Goal: Navigation & Orientation: Understand site structure

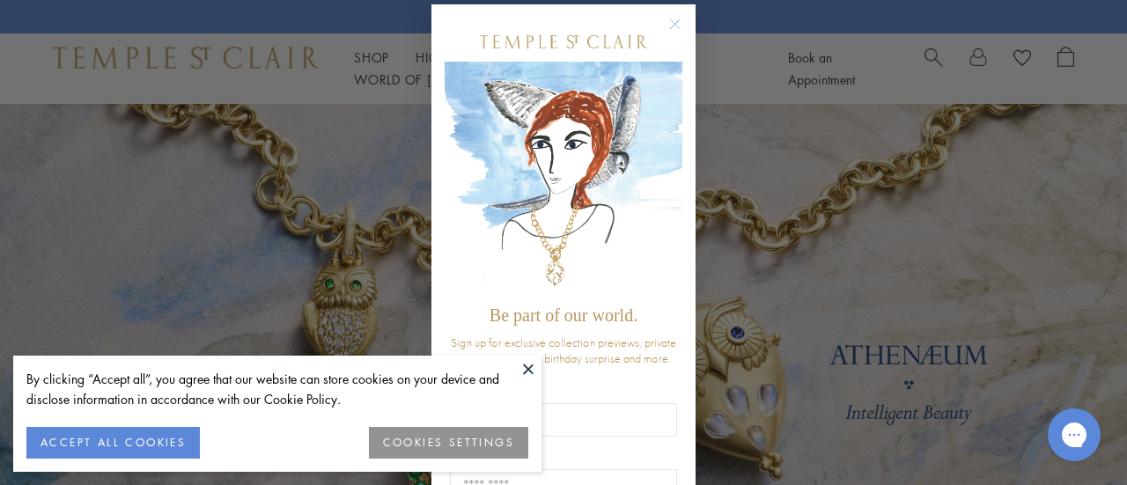
click at [526, 365] on button at bounding box center [528, 369] width 26 height 26
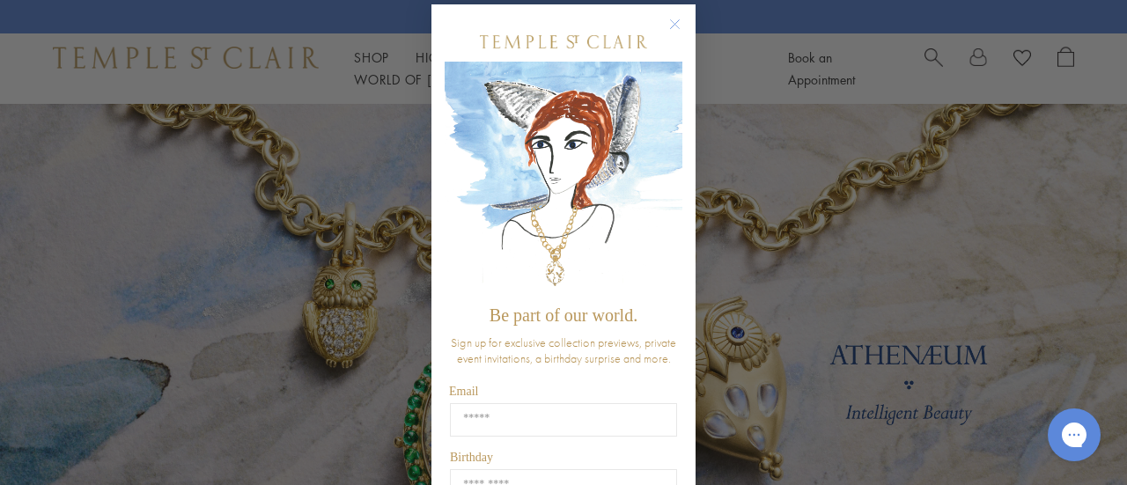
click at [671, 20] on icon "Close dialog" at bounding box center [675, 24] width 9 height 9
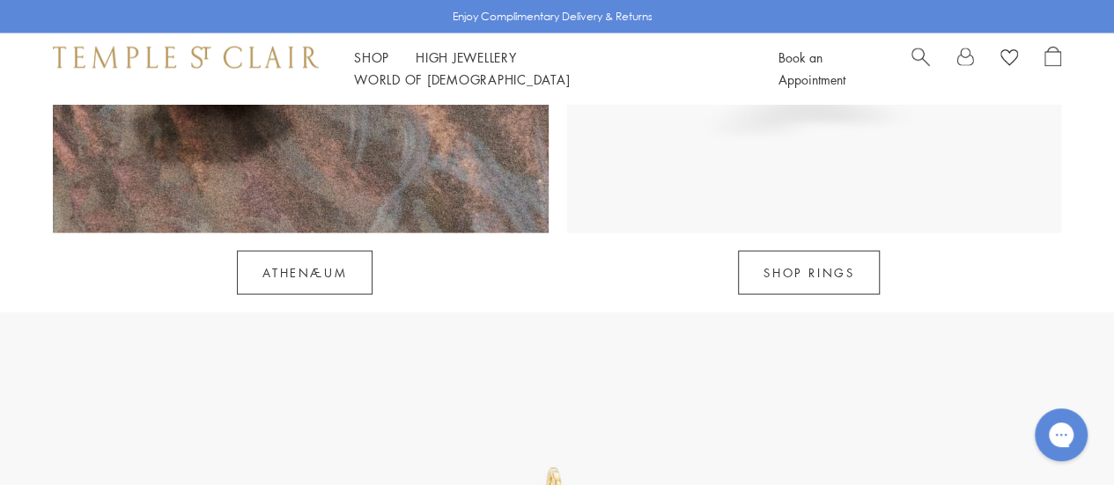
scroll to position [1788, 0]
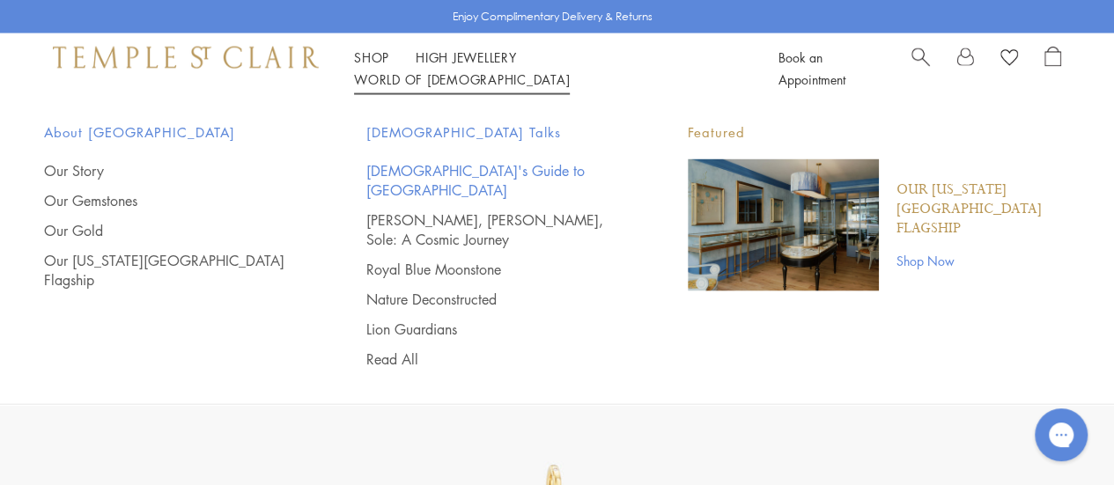
click at [431, 176] on link "[DEMOGRAPHIC_DATA]'s Guide to [GEOGRAPHIC_DATA]" at bounding box center [492, 180] width 252 height 39
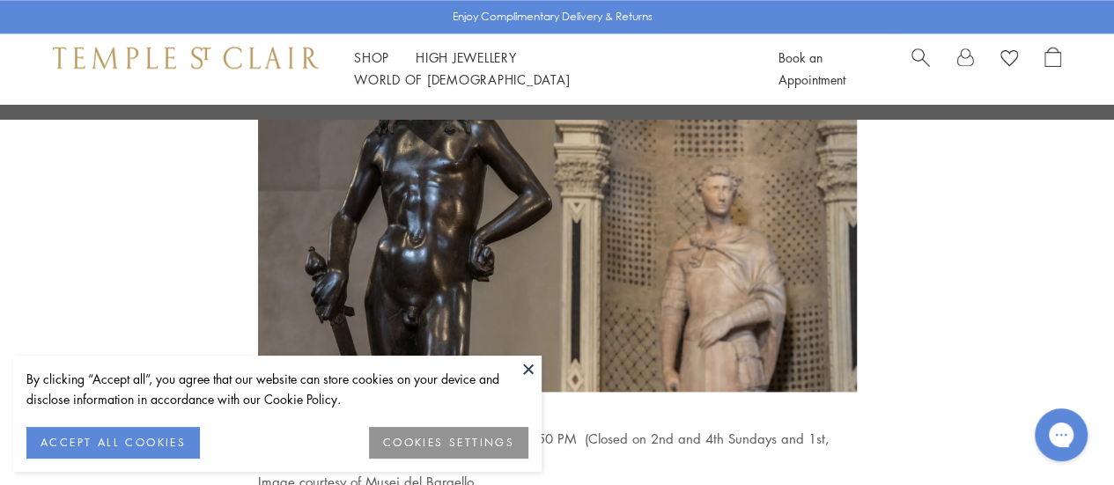
click at [527, 367] on button at bounding box center [528, 369] width 26 height 26
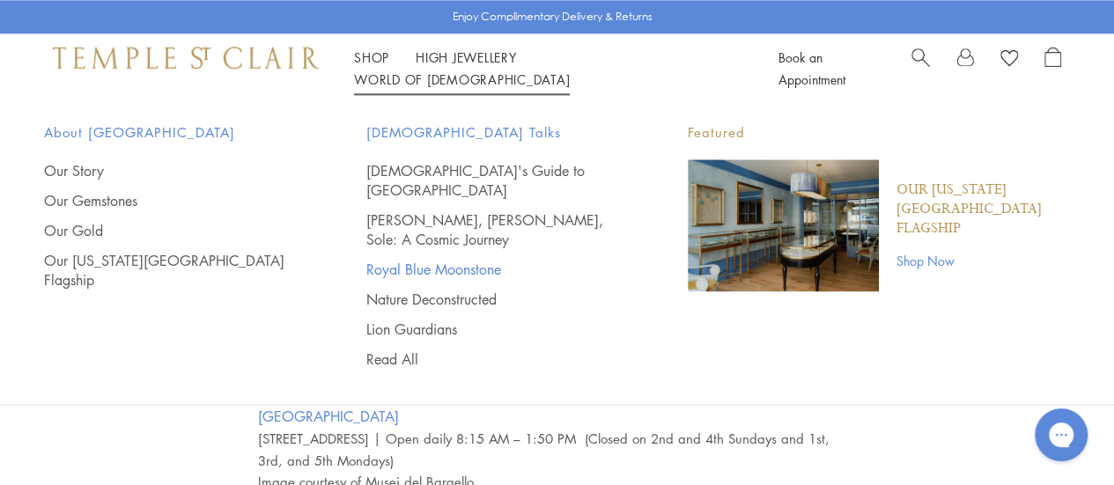
click at [457, 260] on link "Royal Blue Moonstone" at bounding box center [492, 269] width 252 height 19
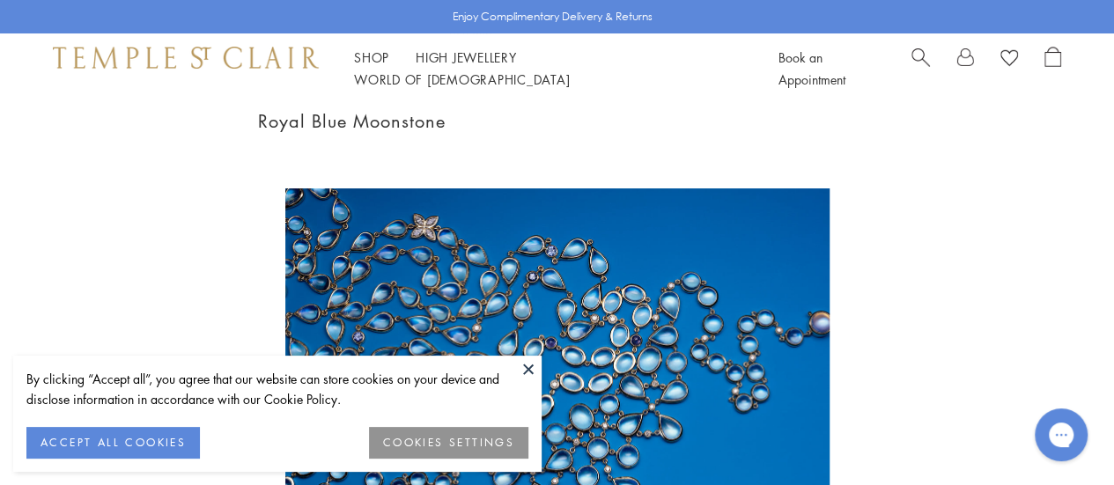
scroll to position [33, 0]
click at [530, 367] on button at bounding box center [528, 369] width 26 height 26
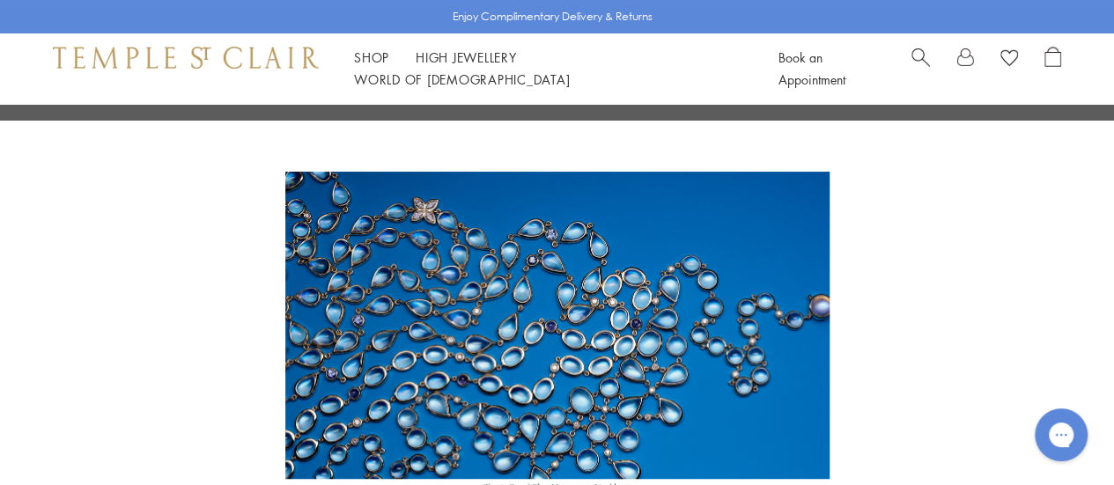
scroll to position [0, 0]
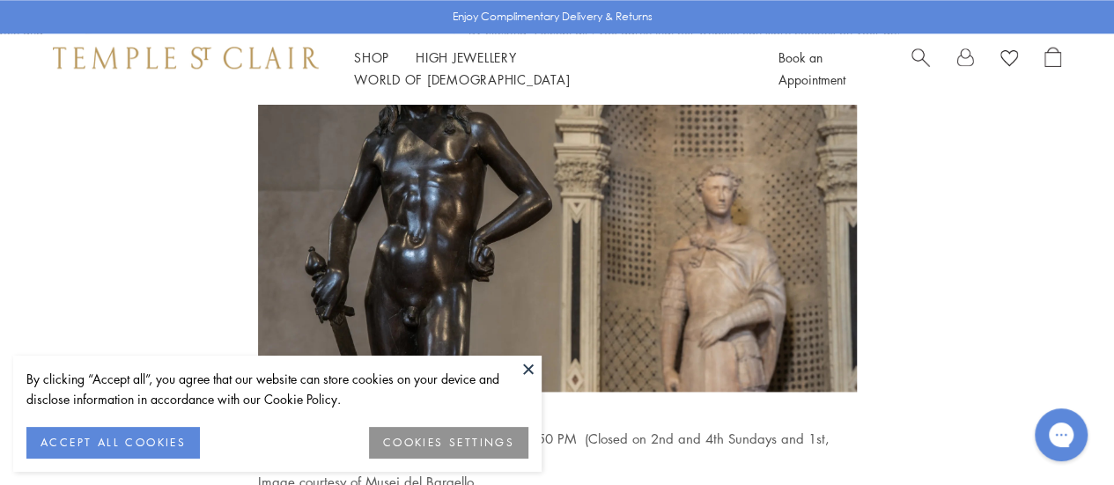
click at [527, 376] on button at bounding box center [528, 369] width 26 height 26
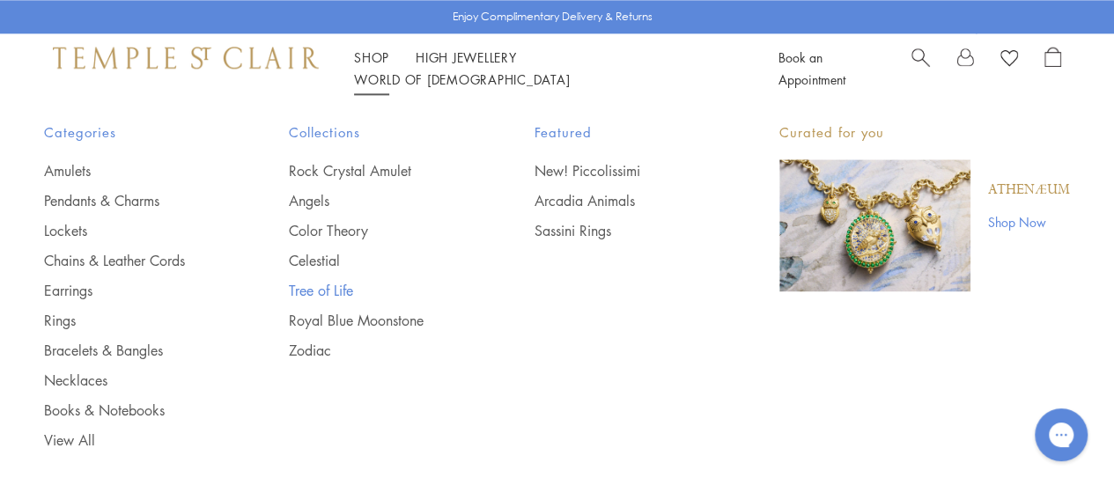
click at [319, 281] on link "Tree of Life" at bounding box center [376, 290] width 174 height 19
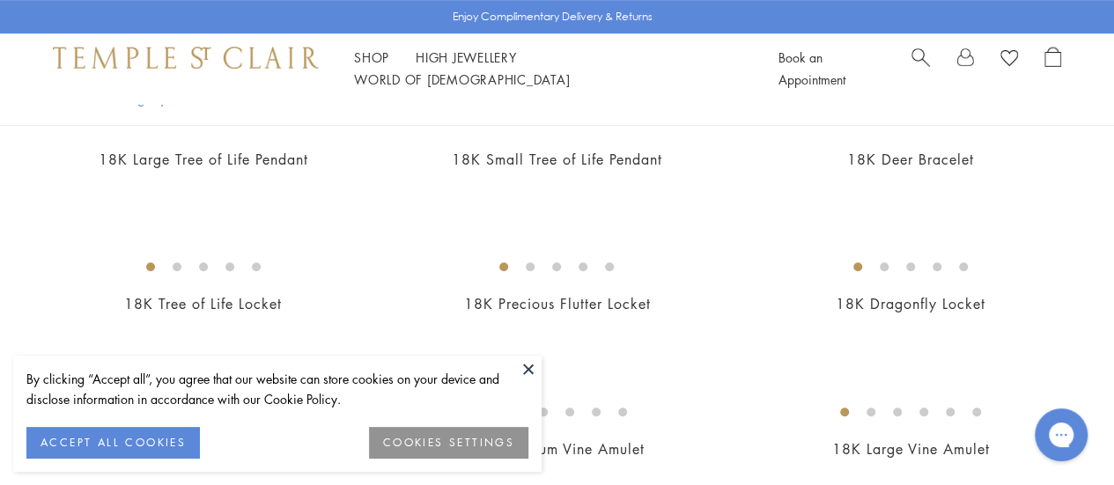
scroll to position [455, 0]
click at [526, 370] on button at bounding box center [528, 369] width 26 height 26
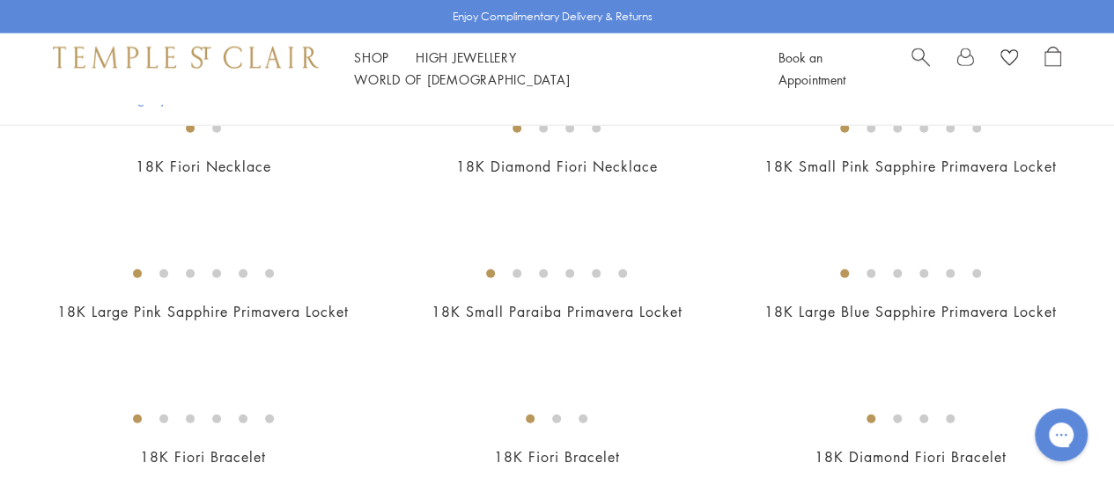
scroll to position [2021, 0]
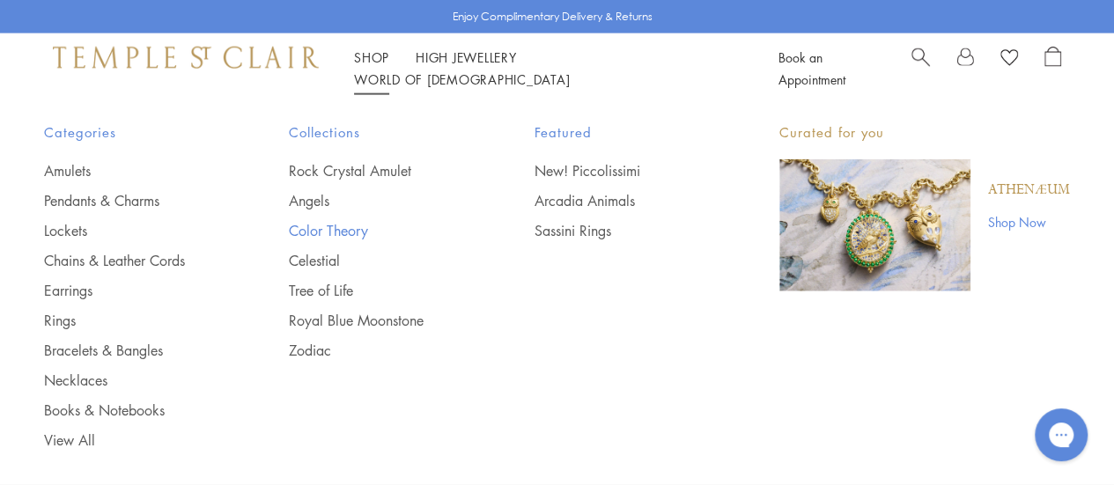
click at [329, 224] on link "Color Theory" at bounding box center [376, 230] width 174 height 19
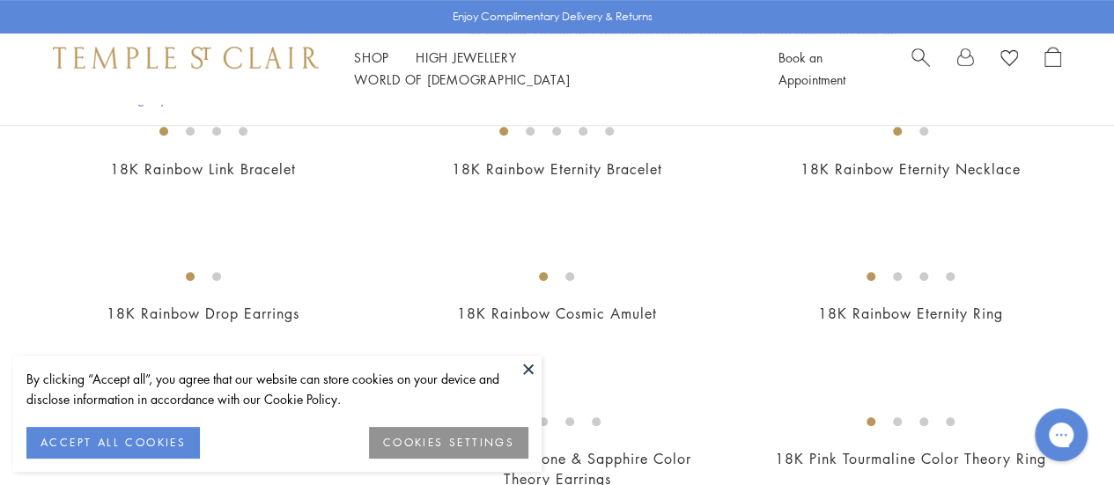
click at [531, 369] on button at bounding box center [528, 369] width 26 height 26
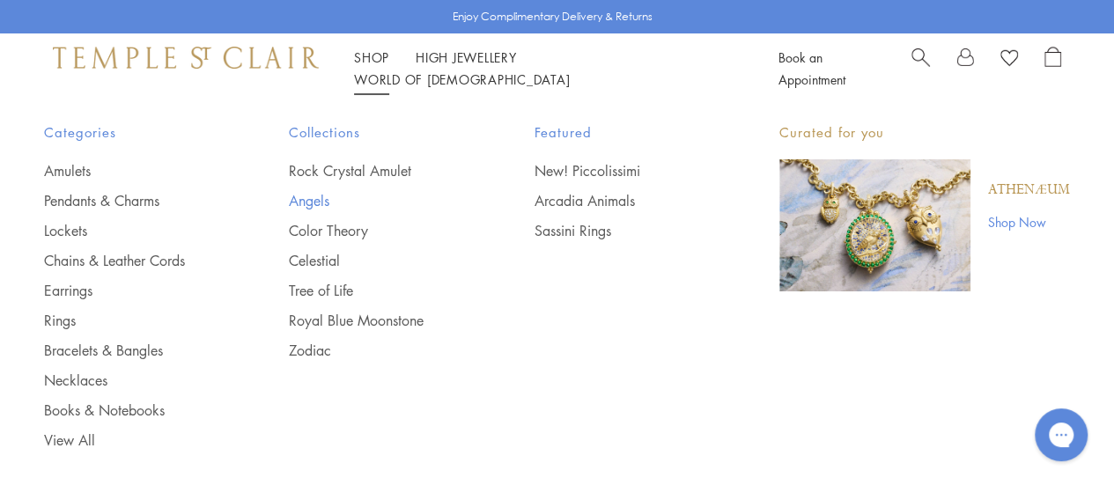
click at [320, 203] on link "Angels" at bounding box center [376, 200] width 174 height 19
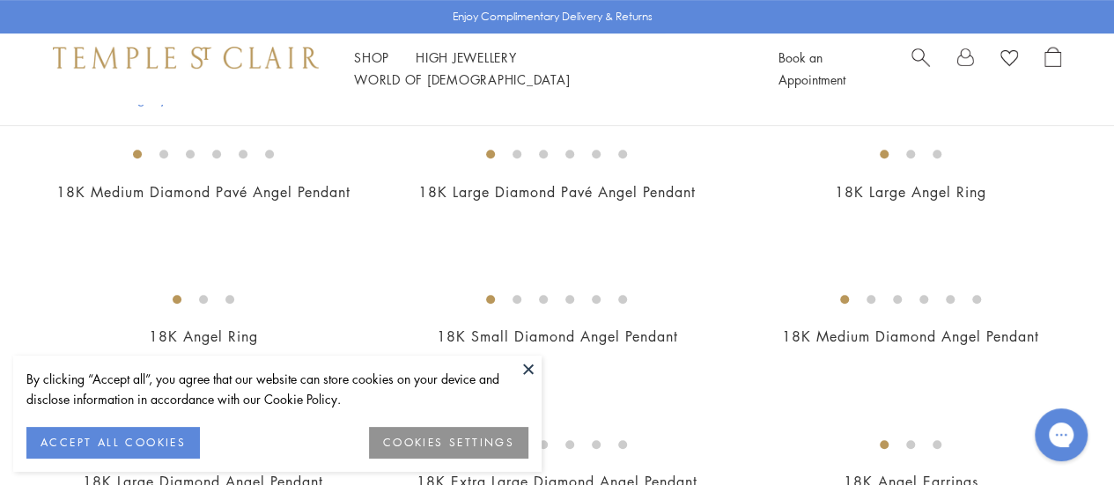
click at [524, 358] on button at bounding box center [528, 369] width 26 height 26
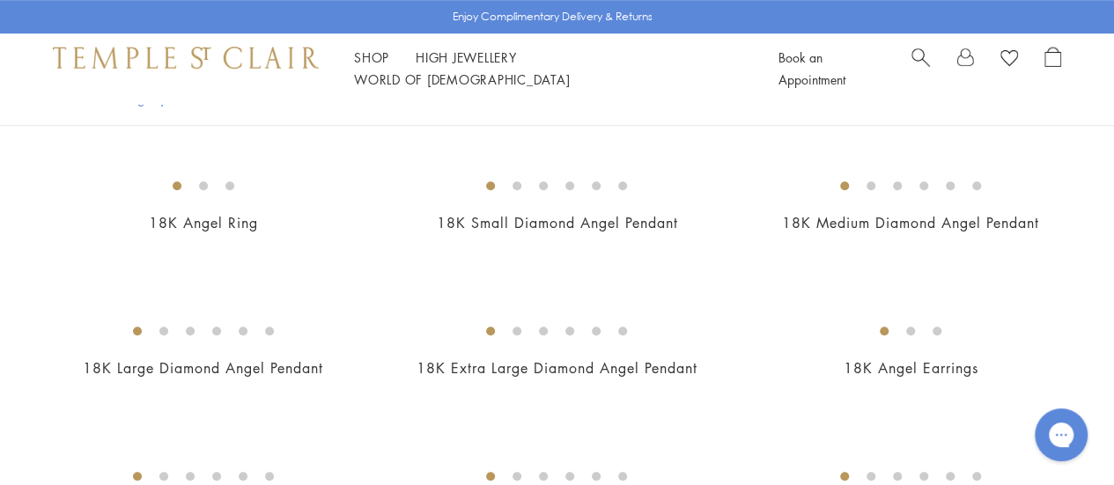
scroll to position [537, 0]
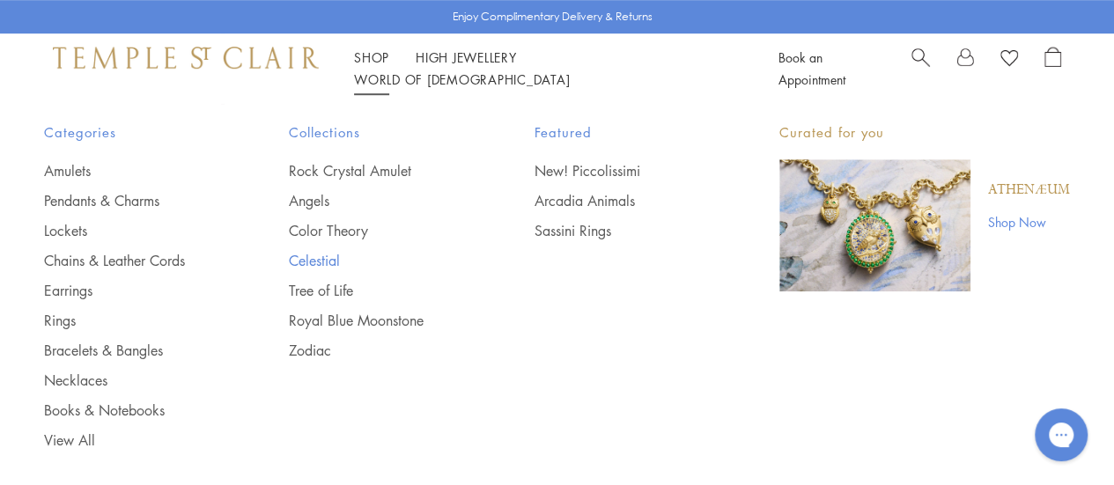
click at [321, 262] on link "Celestial" at bounding box center [376, 260] width 174 height 19
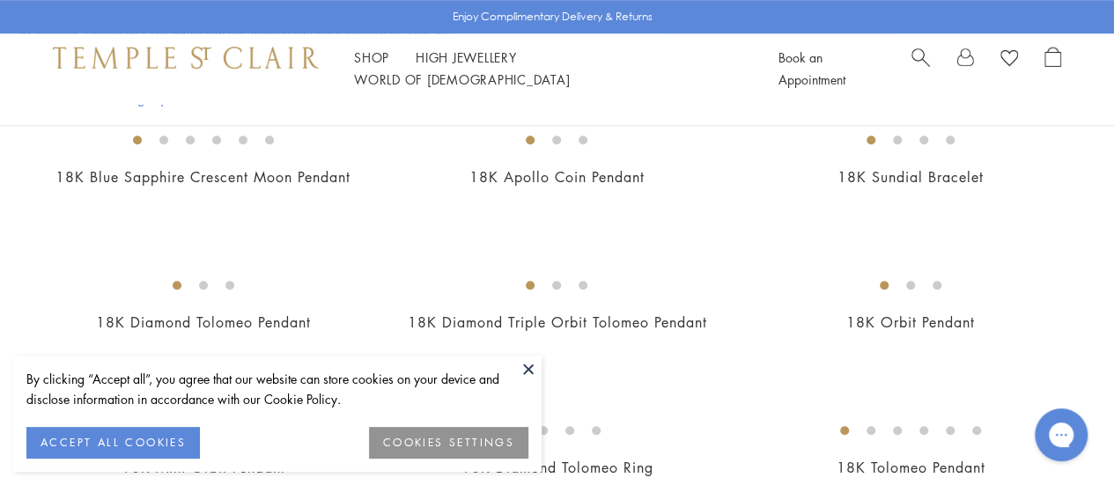
click at [530, 374] on button at bounding box center [528, 369] width 26 height 26
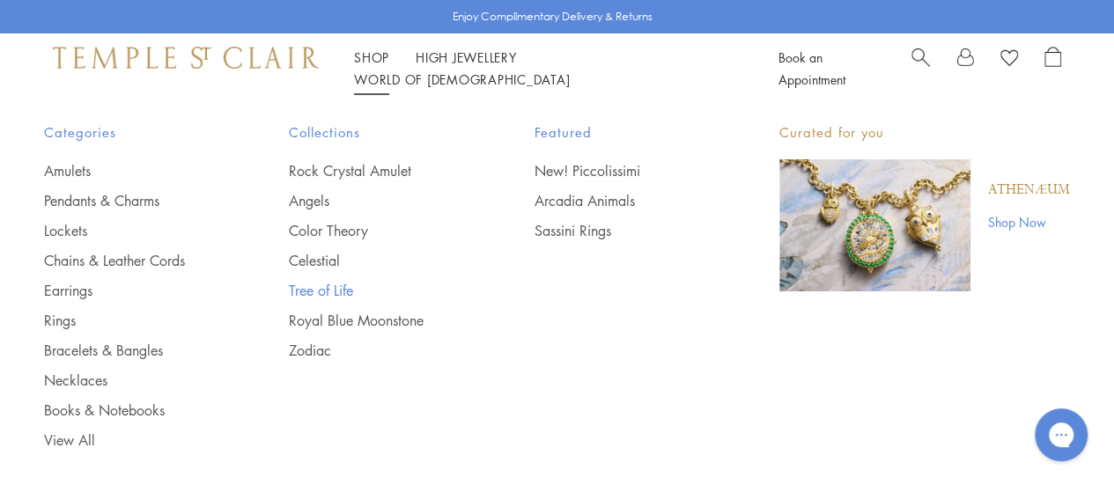
click at [322, 284] on link "Tree of Life" at bounding box center [376, 290] width 174 height 19
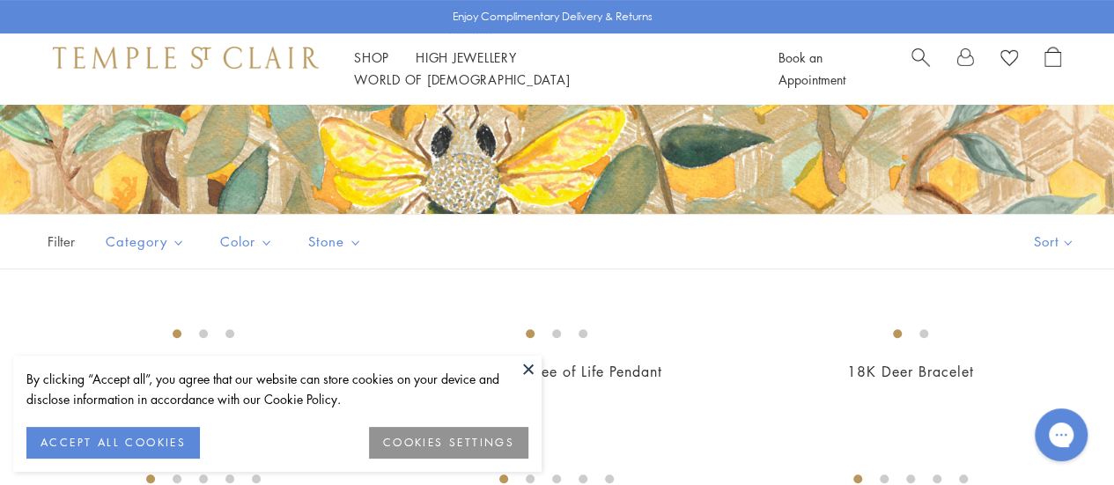
scroll to position [241, 0]
click at [524, 365] on button at bounding box center [528, 369] width 26 height 26
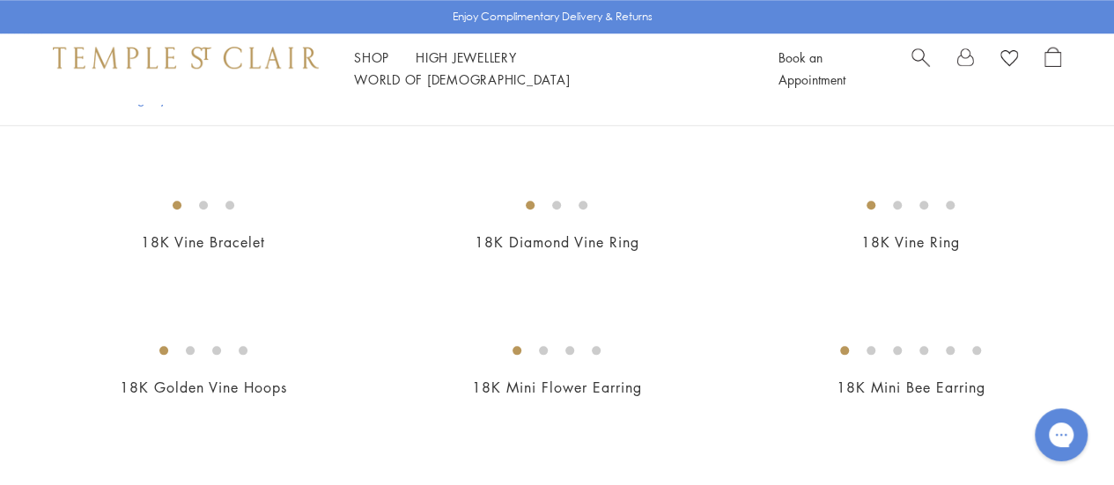
scroll to position [929, 0]
